Goal: Information Seeking & Learning: Check status

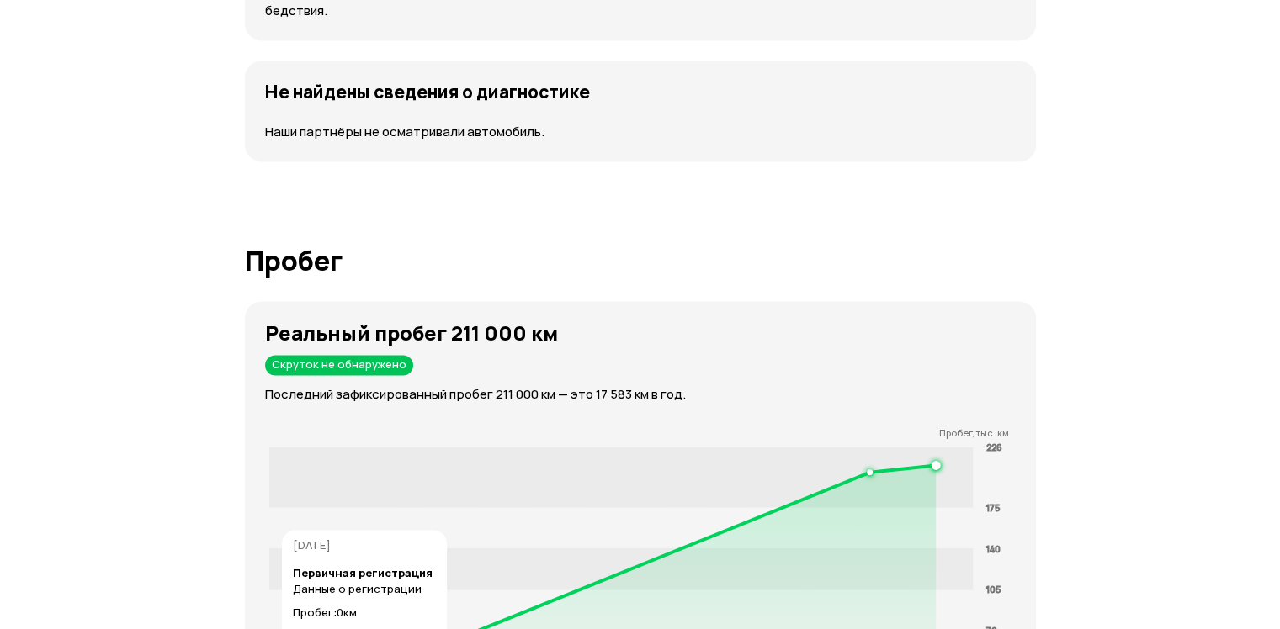
scroll to position [2356, 0]
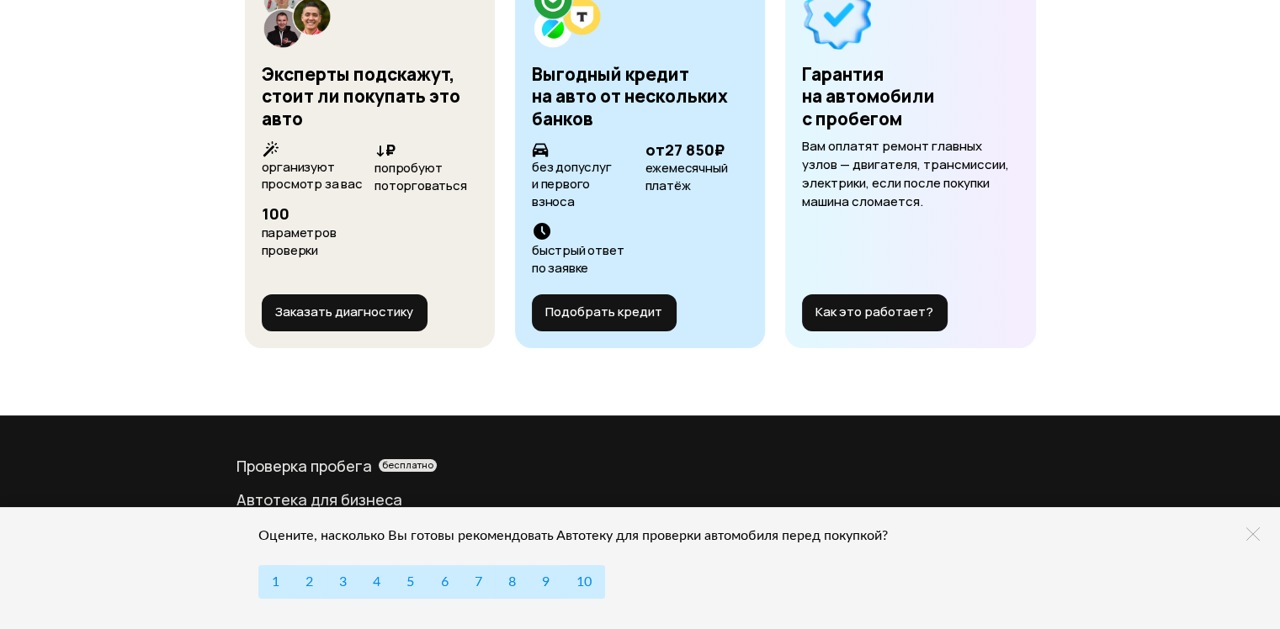
scroll to position [6785, 0]
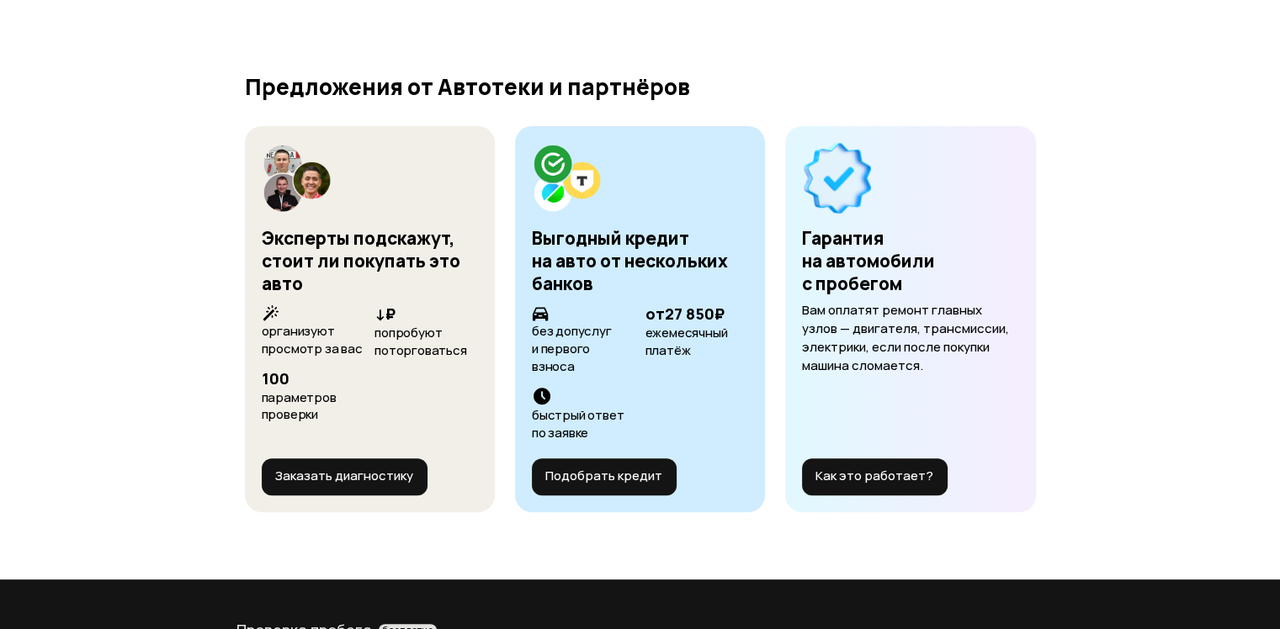
scroll to position [6732, 0]
